Goal: Information Seeking & Learning: Find specific fact

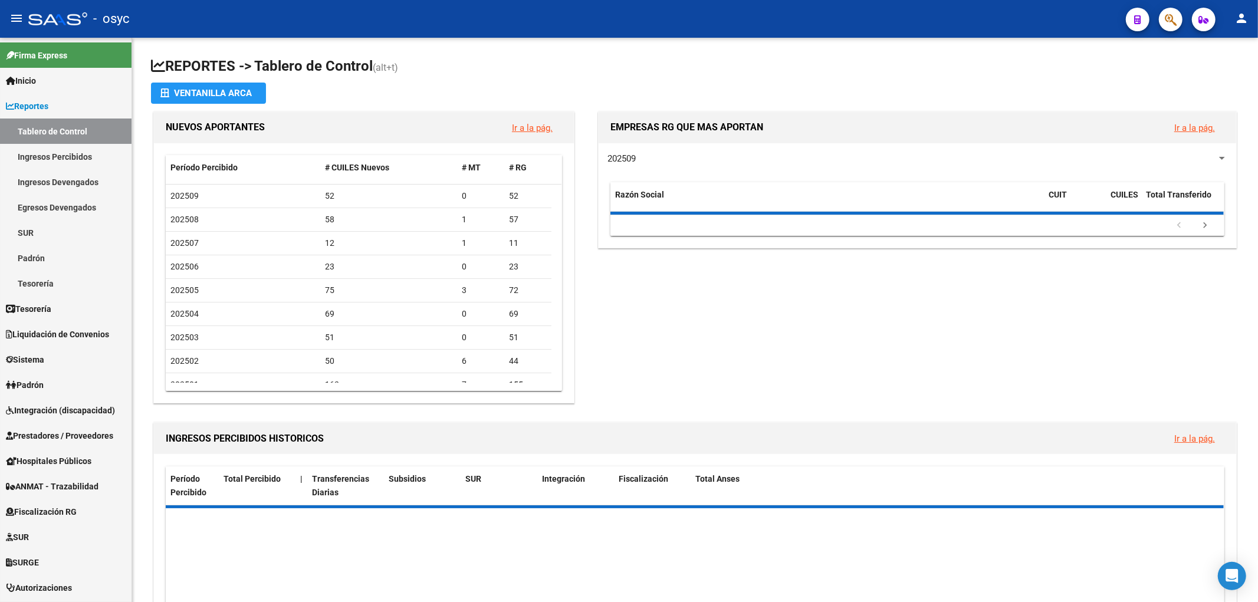
click at [1164, 20] on button "button" at bounding box center [1171, 20] width 24 height 24
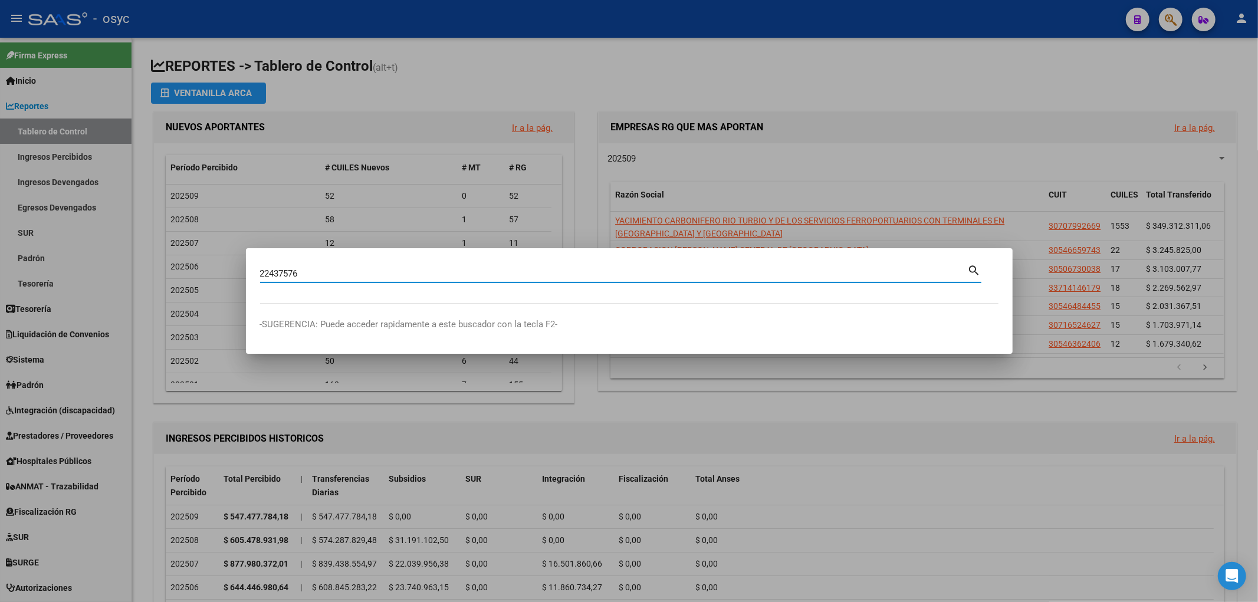
type input "22437576"
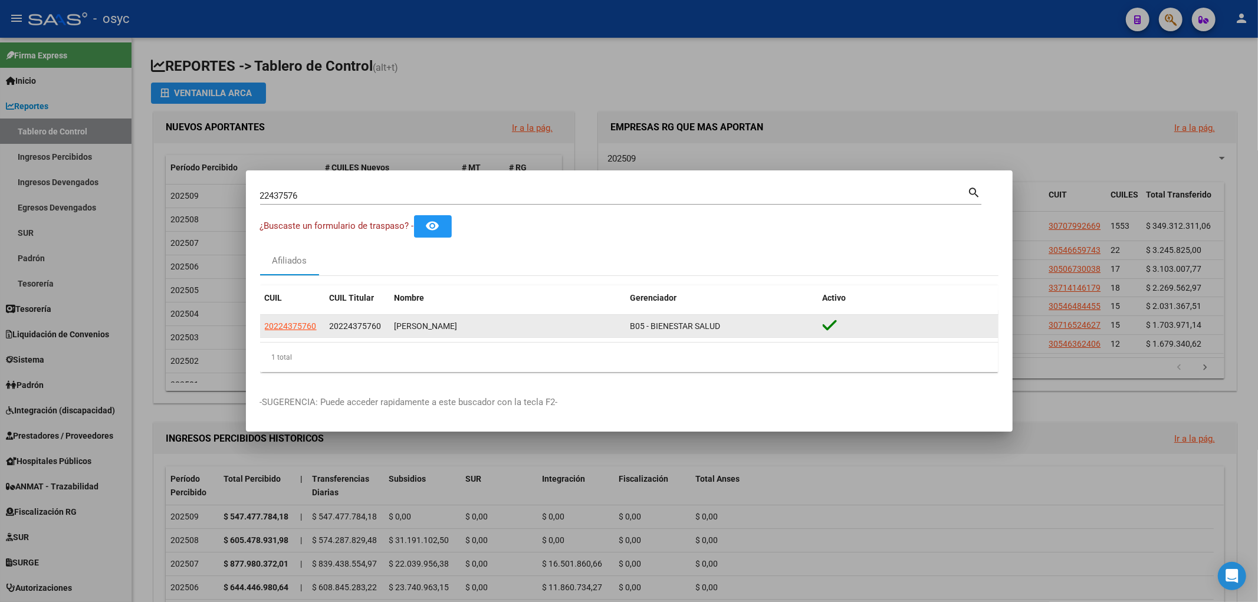
drag, startPoint x: 327, startPoint y: 326, endPoint x: 381, endPoint y: 327, distance: 53.7
click at [382, 327] on datatable-body-cell "20224375760" at bounding box center [357, 326] width 65 height 23
copy span "20224375760"
click at [270, 322] on span "20224375760" at bounding box center [291, 326] width 52 height 9
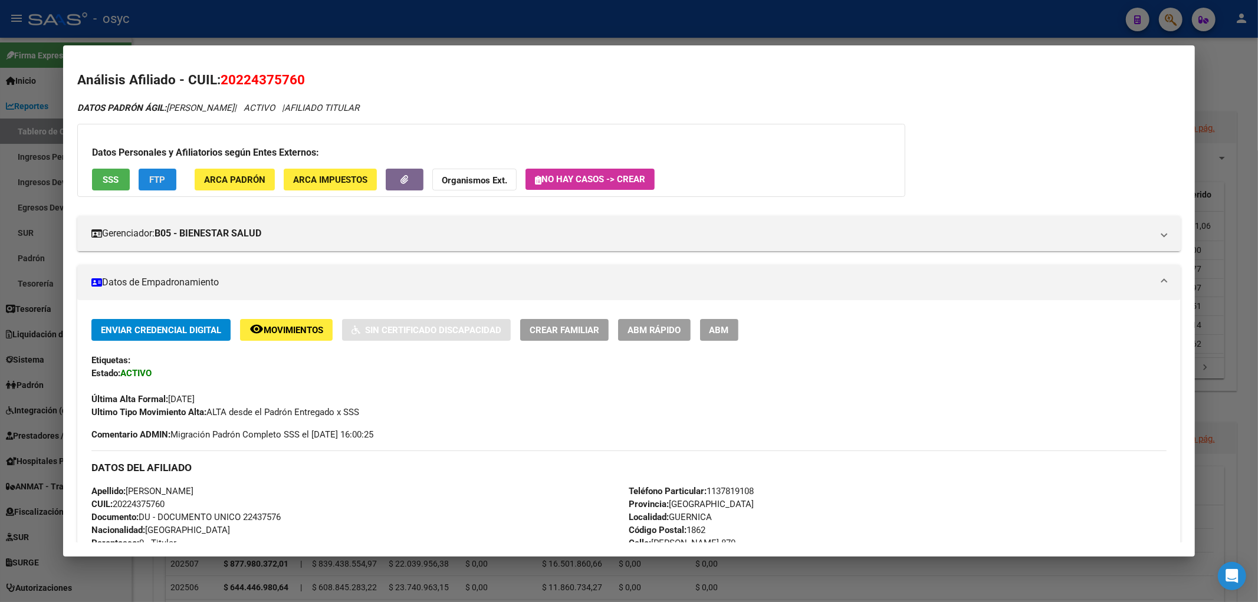
click at [162, 181] on span "FTP" at bounding box center [157, 180] width 16 height 11
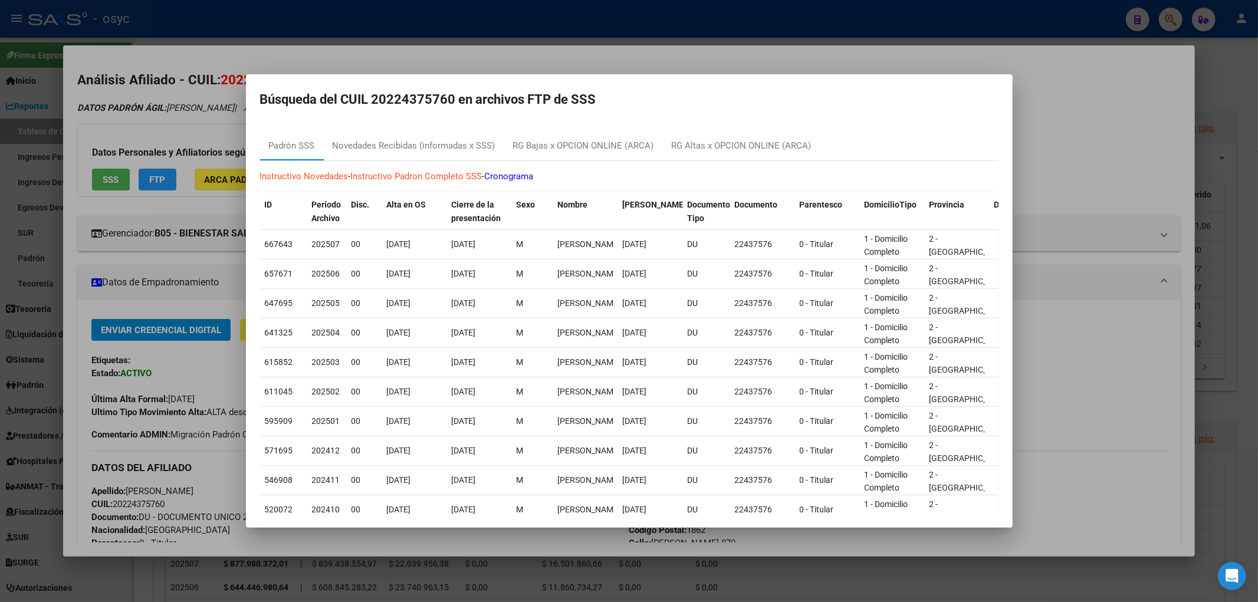
click at [713, 28] on div at bounding box center [629, 301] width 1258 height 602
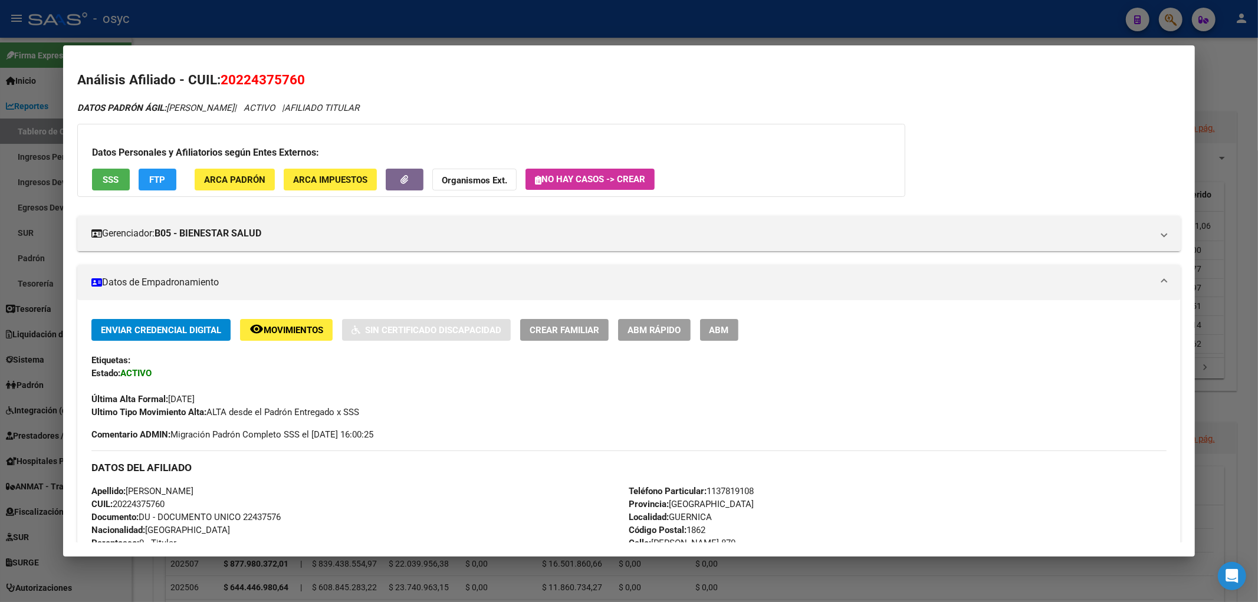
click at [468, 31] on div at bounding box center [629, 301] width 1258 height 602
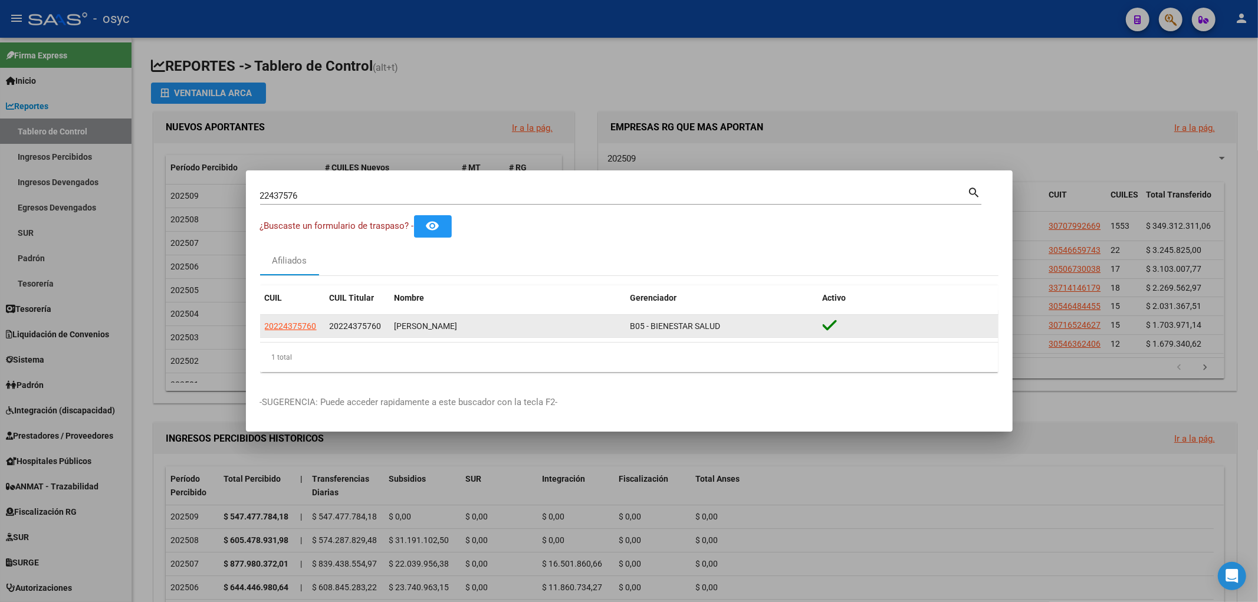
drag, startPoint x: 395, startPoint y: 330, endPoint x: 464, endPoint y: 326, distance: 68.6
click at [464, 326] on datatable-body-cell "[PERSON_NAME]" at bounding box center [508, 326] width 236 height 23
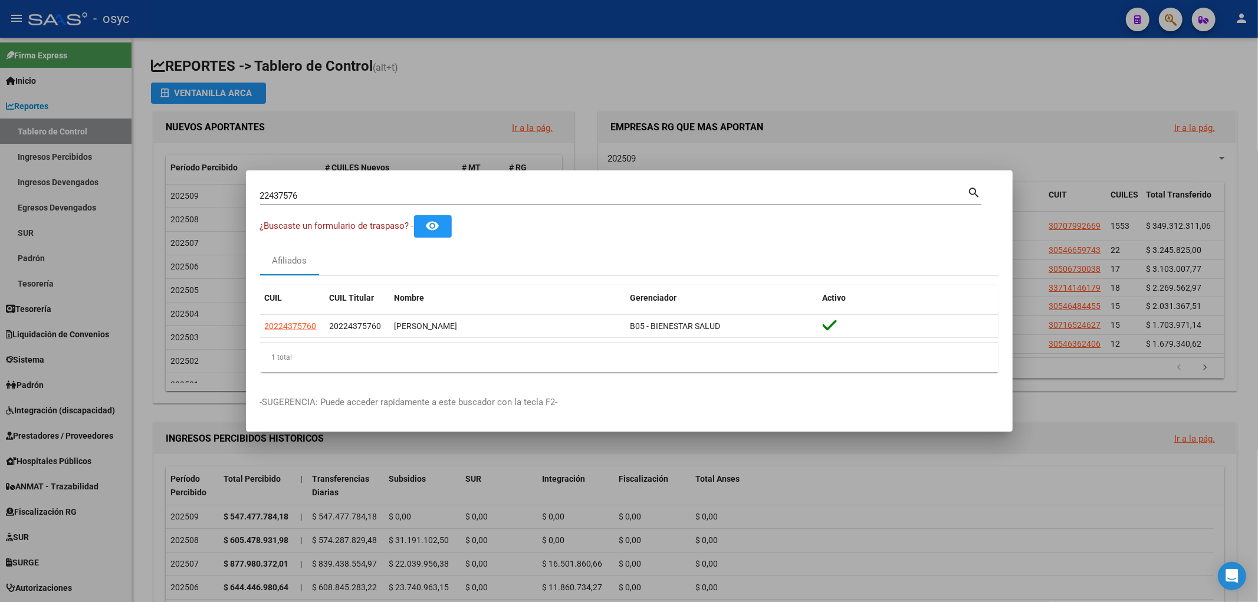
copy div "[PERSON_NAME]"
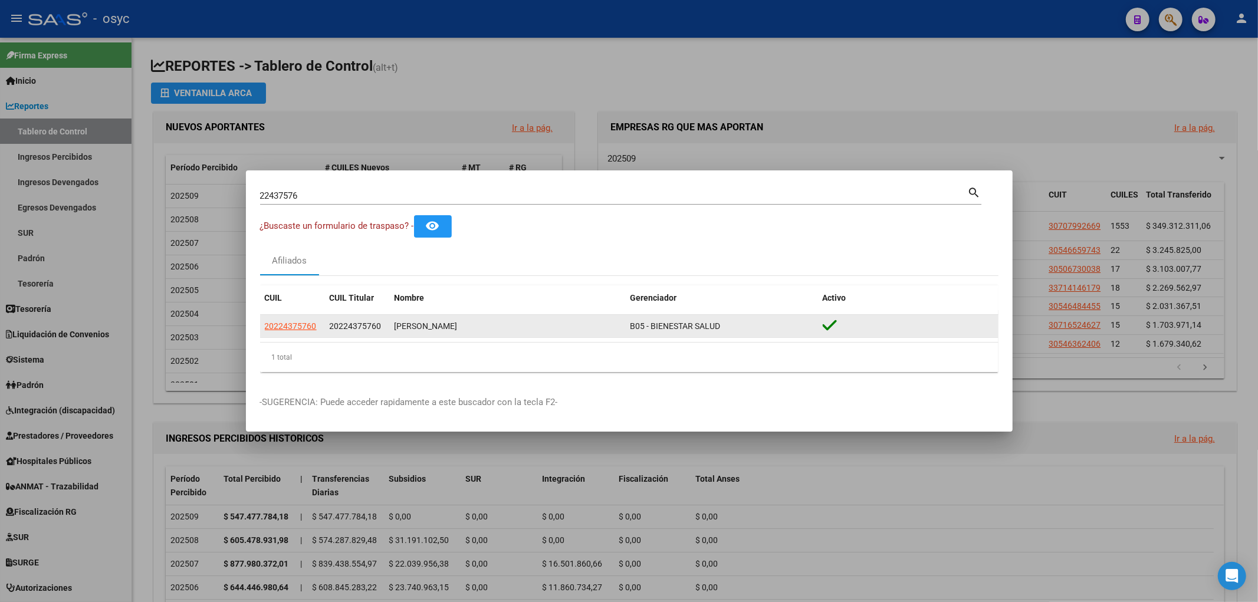
drag, startPoint x: 324, startPoint y: 327, endPoint x: 381, endPoint y: 326, distance: 56.6
click at [380, 326] on datatable-body-cell "20224375760" at bounding box center [357, 326] width 65 height 23
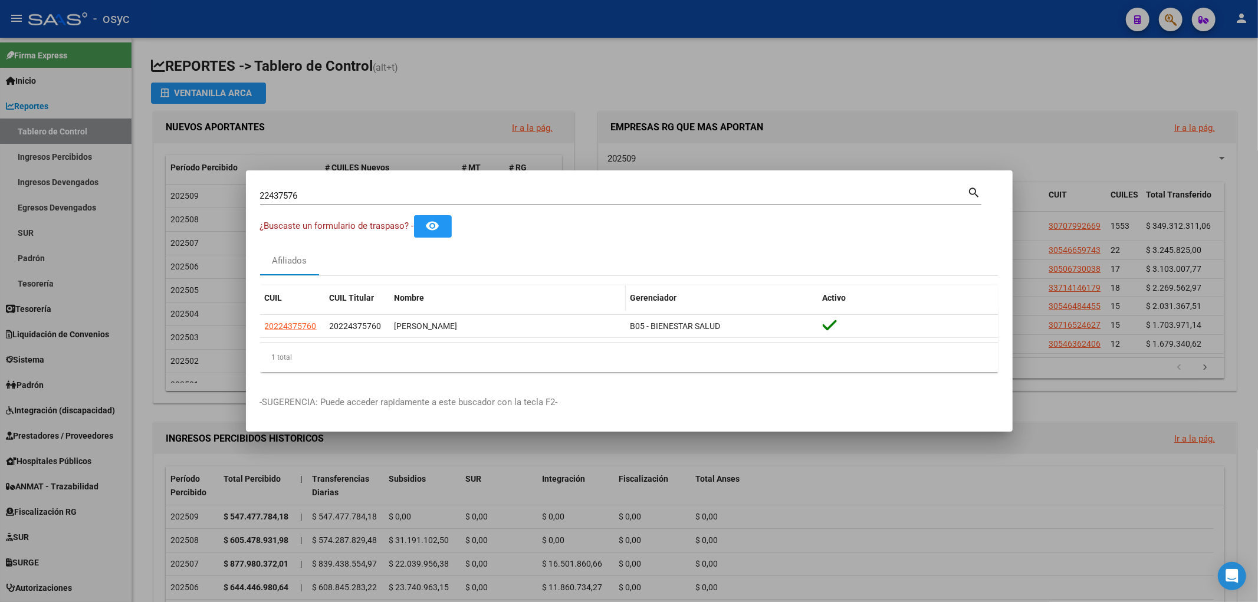
copy span "20224375760"
